Goal: Information Seeking & Learning: Learn about a topic

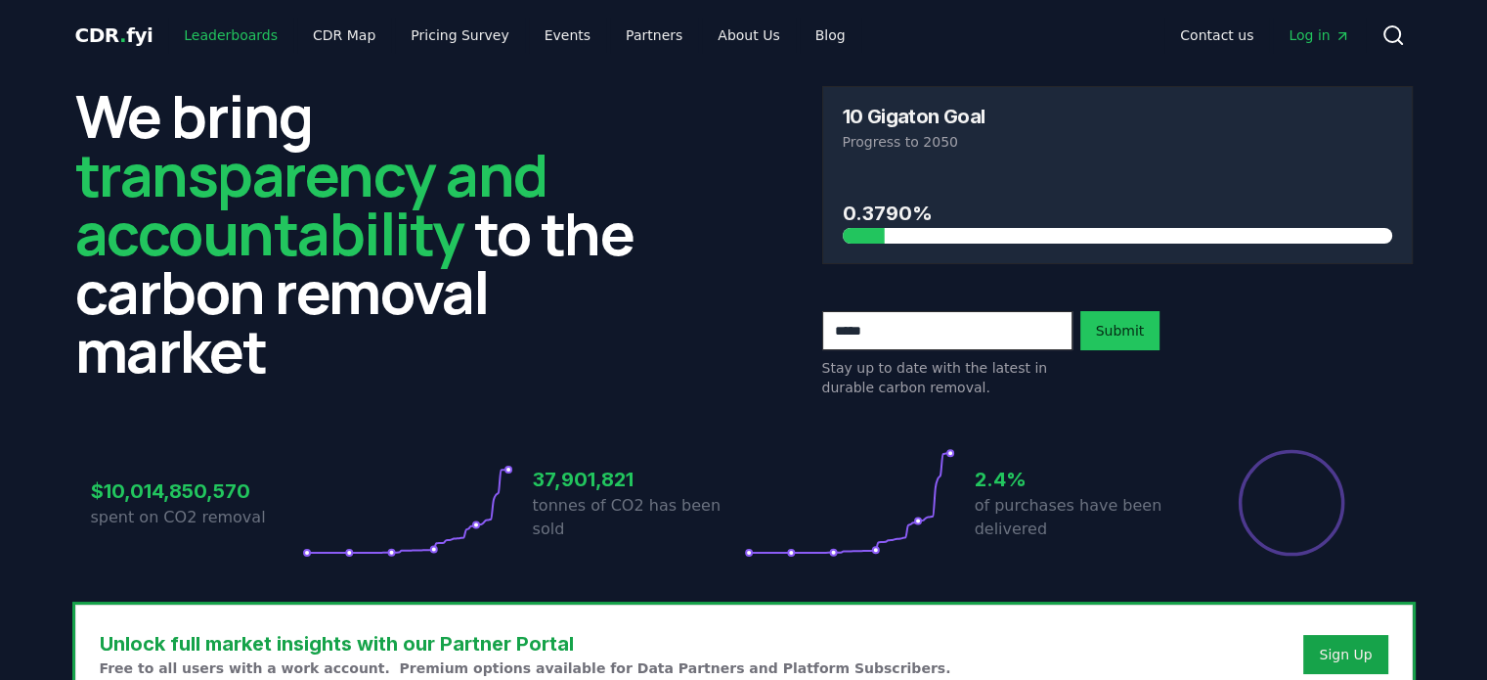
click at [204, 38] on link "Leaderboards" at bounding box center [230, 35] width 125 height 35
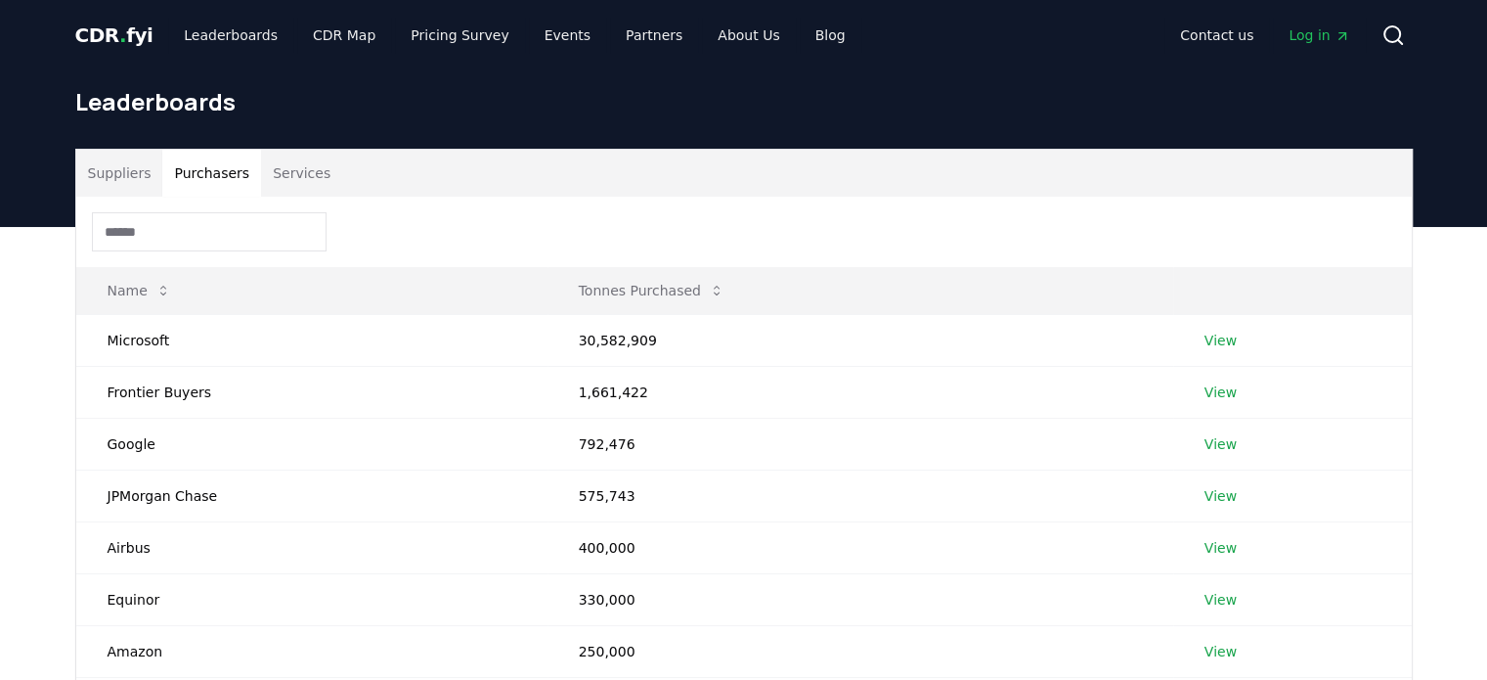
click at [211, 174] on button "Purchasers" at bounding box center [211, 173] width 99 height 47
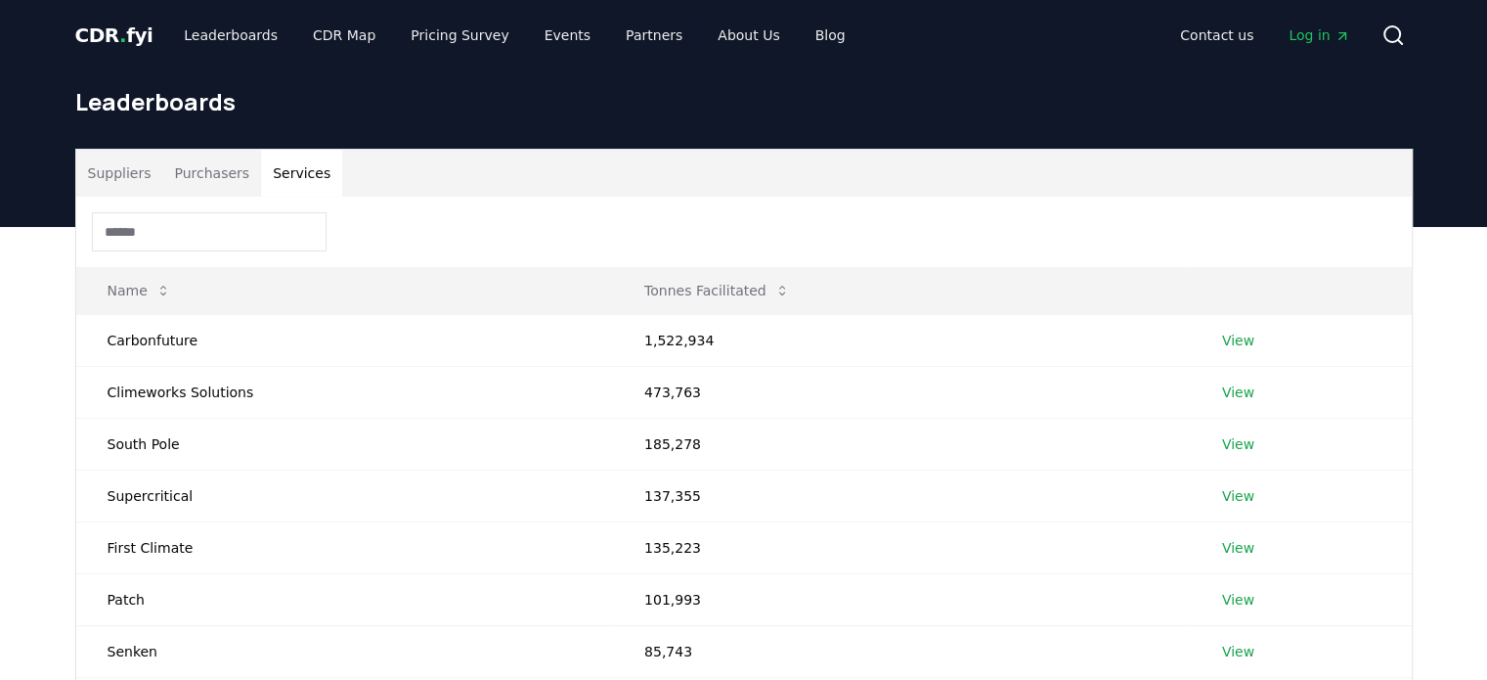
click at [280, 180] on button "Services" at bounding box center [301, 173] width 81 height 47
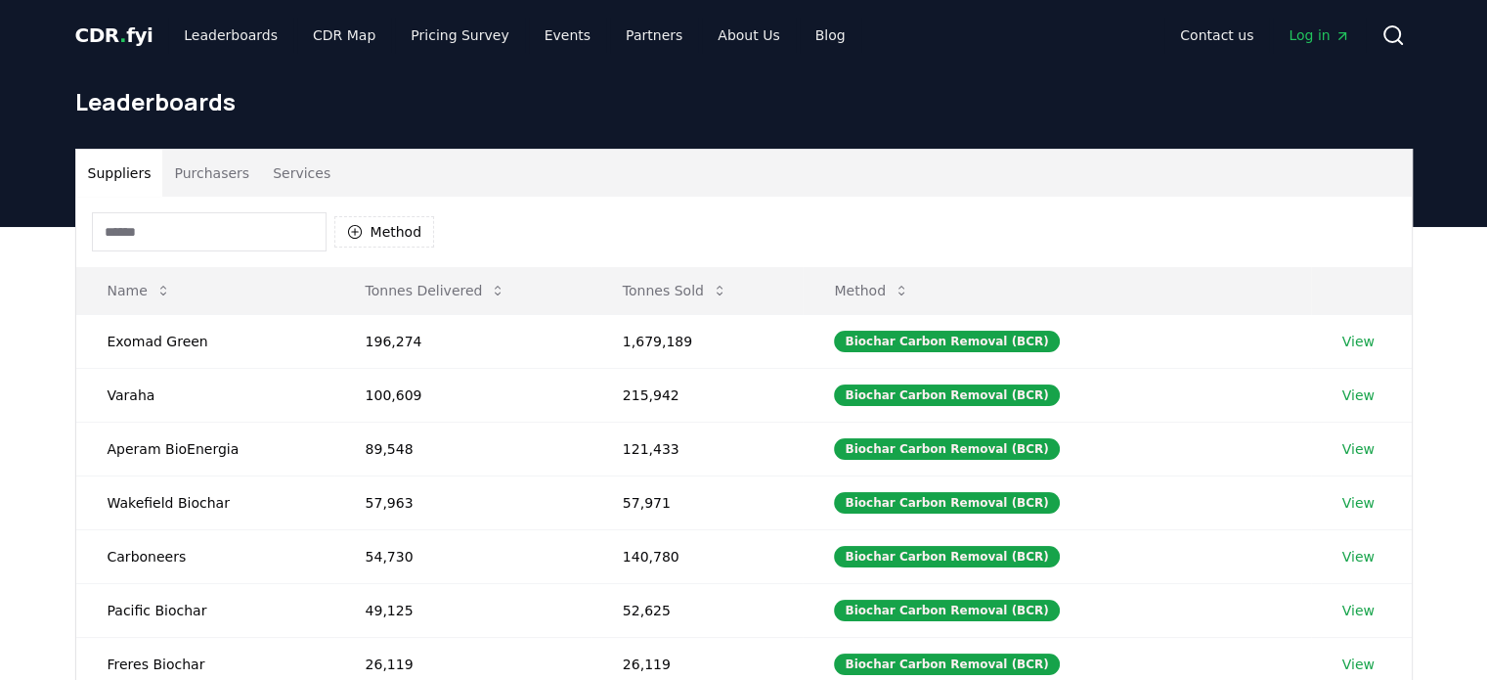
click at [120, 169] on button "Suppliers" at bounding box center [119, 173] width 87 height 47
click at [289, 172] on button "Services" at bounding box center [301, 173] width 81 height 47
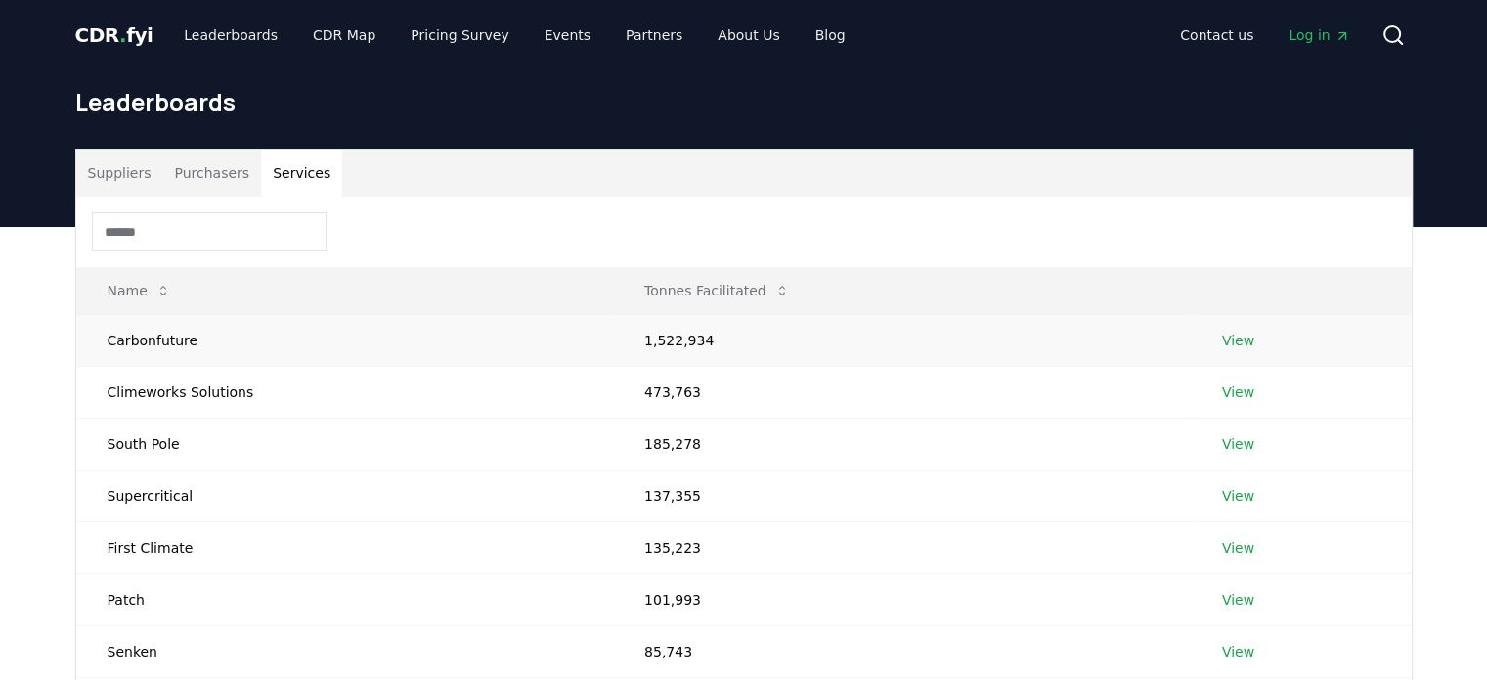
click at [1231, 335] on link "View" at bounding box center [1238, 341] width 32 height 20
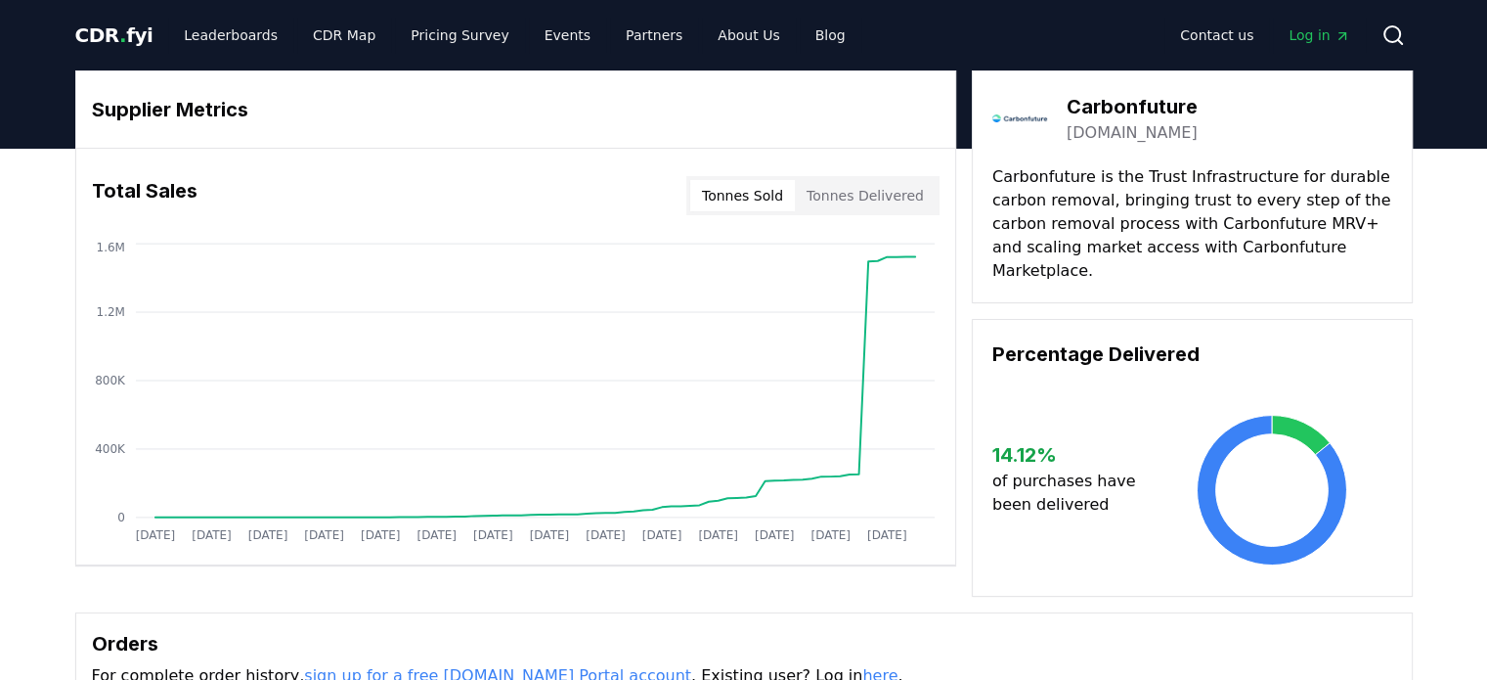
click at [763, 194] on button "Tonnes Sold" at bounding box center [742, 195] width 105 height 31
click at [858, 196] on button "Tonnes Delivered" at bounding box center [865, 195] width 141 height 31
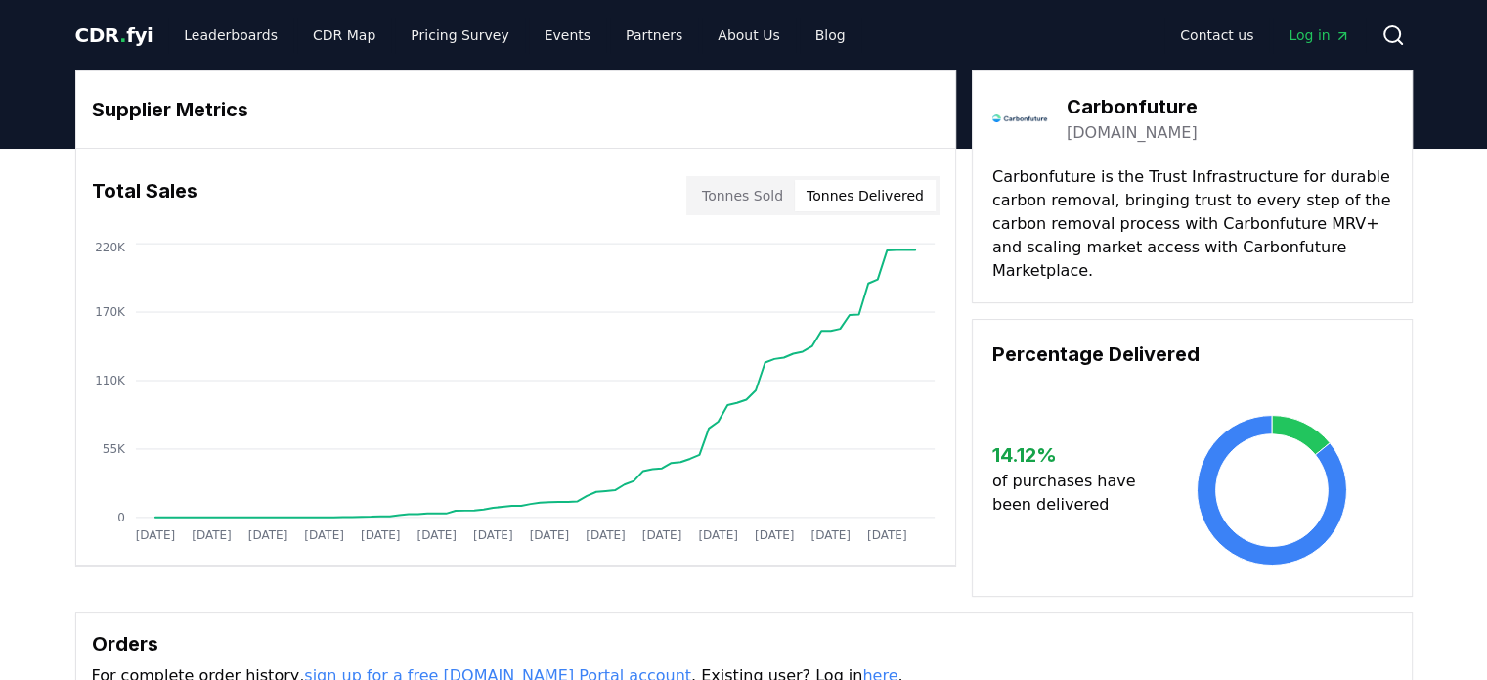
click at [754, 195] on button "Tonnes Sold" at bounding box center [742, 195] width 105 height 31
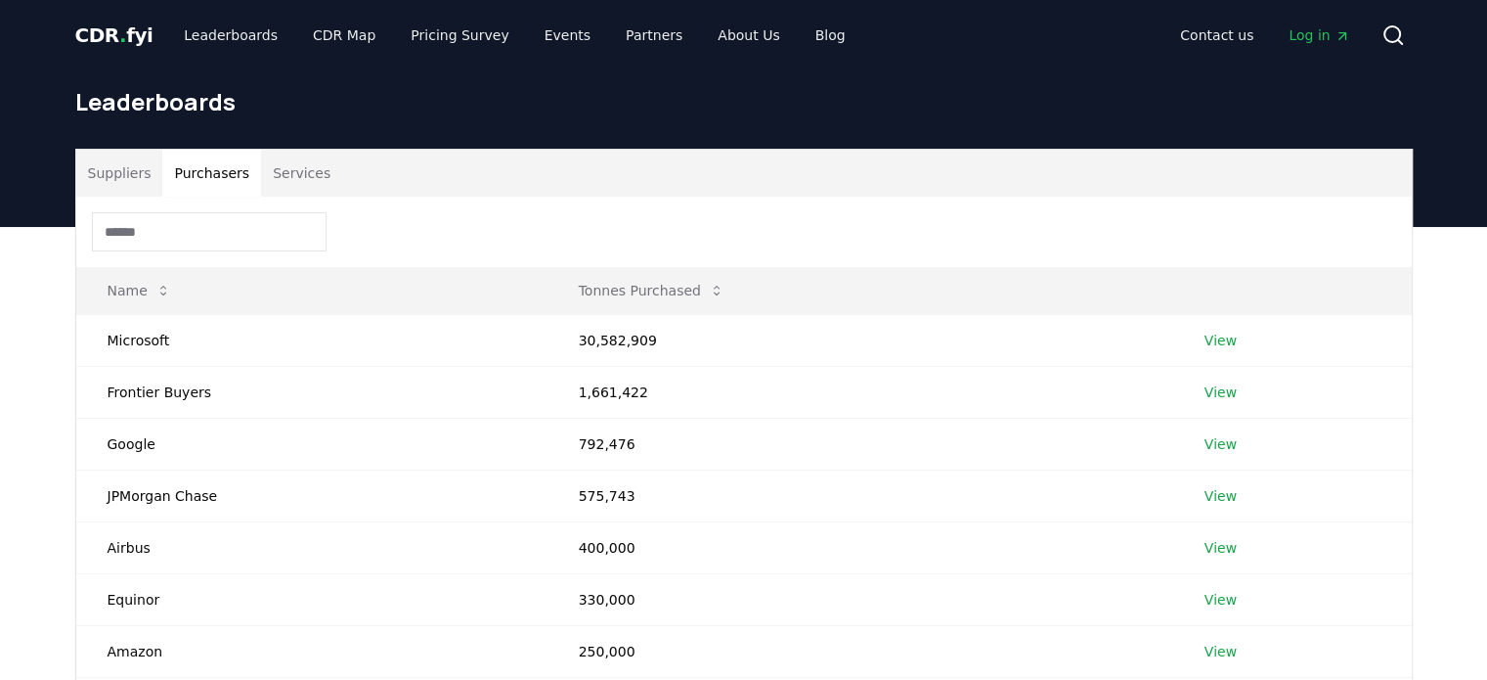
click at [197, 171] on button "Purchasers" at bounding box center [211, 173] width 99 height 47
click at [121, 177] on button "Suppliers" at bounding box center [119, 173] width 87 height 47
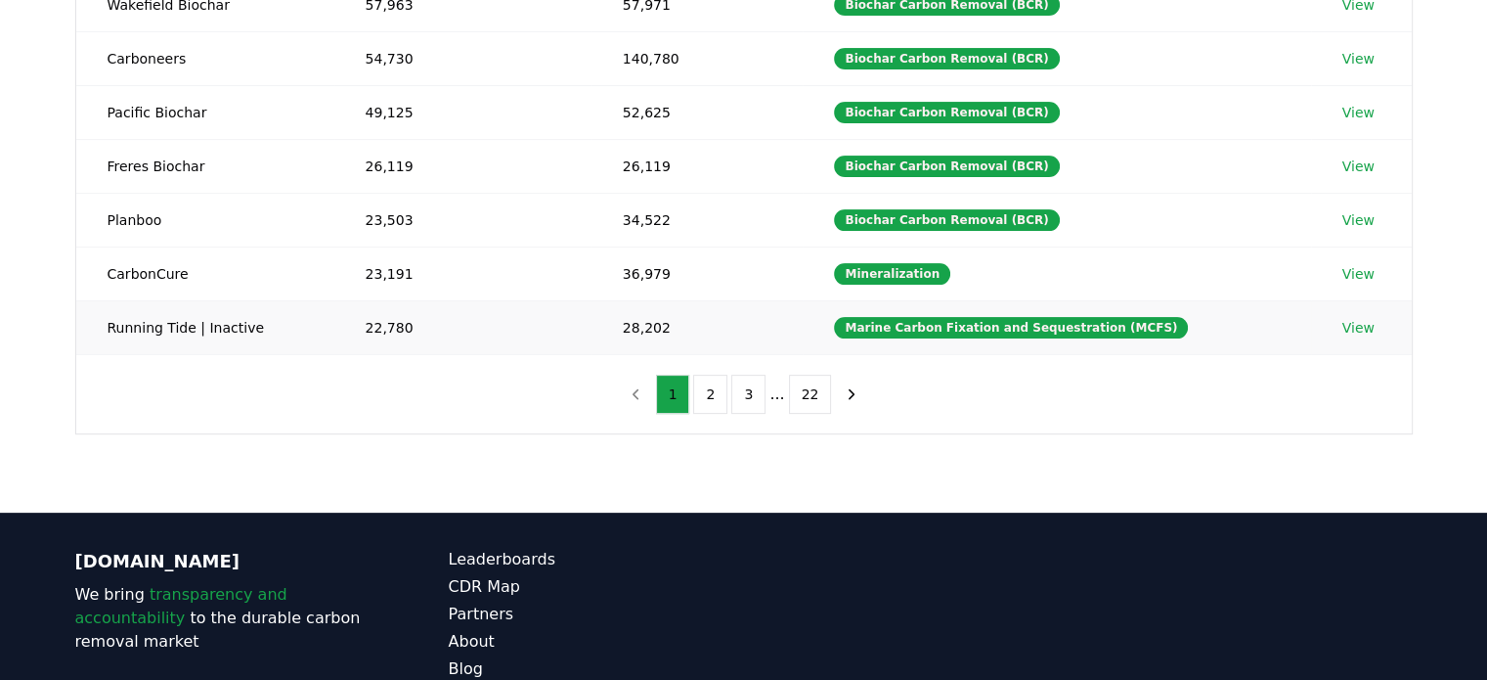
scroll to position [347, 0]
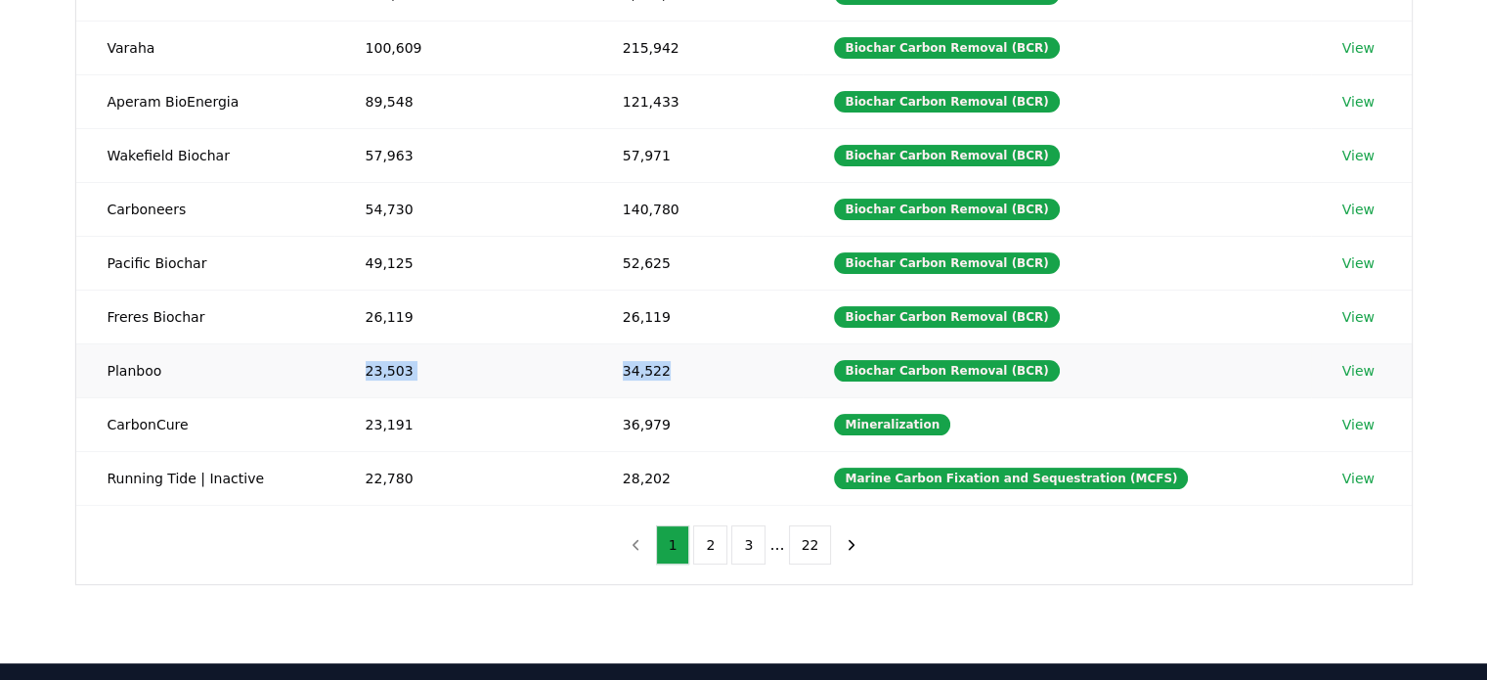
drag, startPoint x: 360, startPoint y: 362, endPoint x: 697, endPoint y: 363, distance: 337.4
click at [697, 363] on tr "Planboo 23,503 34,522 Biochar Carbon Removal (BCR) View" at bounding box center [744, 370] width 1336 height 54
click at [1351, 370] on link "View" at bounding box center [1359, 371] width 32 height 20
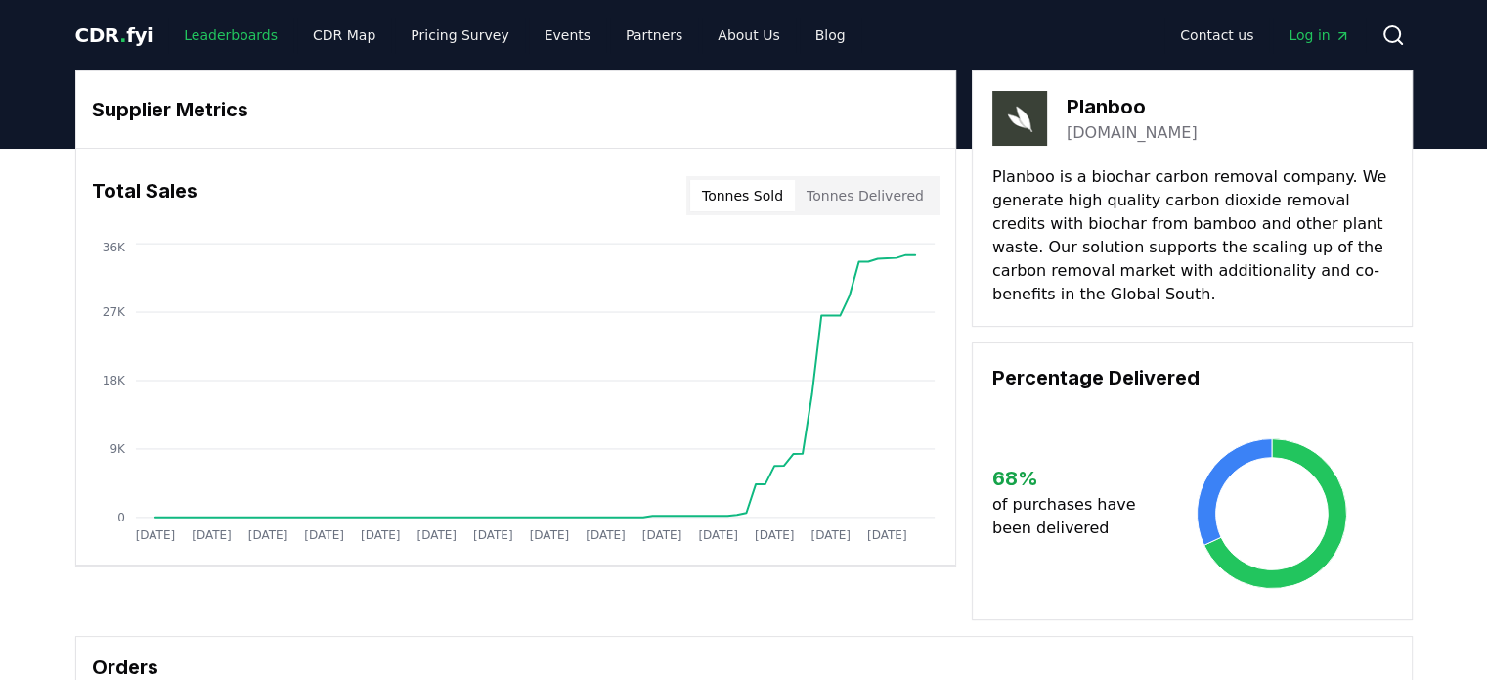
click at [203, 33] on link "Leaderboards" at bounding box center [230, 35] width 125 height 35
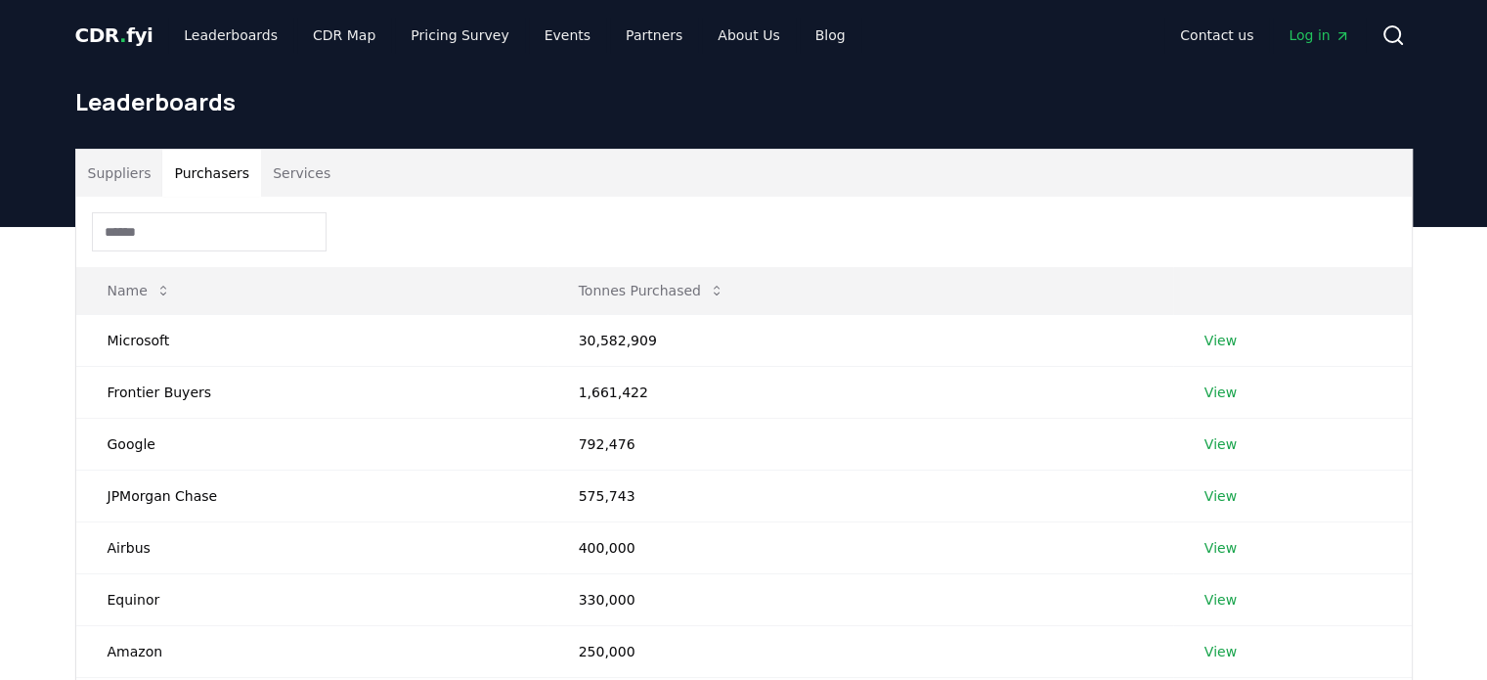
click at [203, 168] on button "Purchasers" at bounding box center [211, 173] width 99 height 47
